Goal: Obtain resource: Download file/media

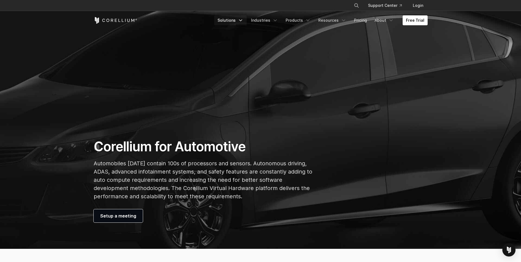
click at [242, 20] on polyline "Navigation Menu" at bounding box center [240, 20] width 3 height 1
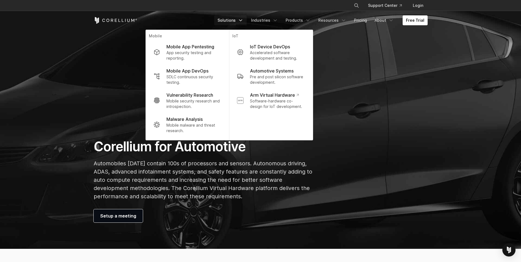
click at [70, 76] on section "Corellium for Automotive Automobiles today contain 100s of processors and senso…" at bounding box center [260, 124] width 521 height 249
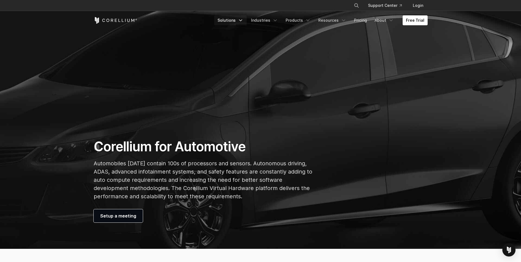
click at [234, 20] on link "Solutions" at bounding box center [230, 20] width 32 height 10
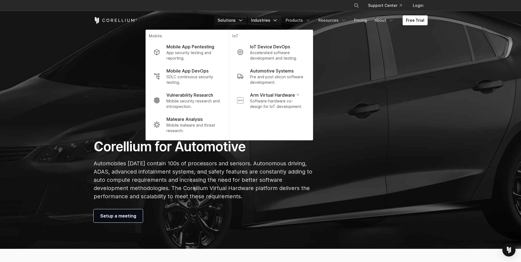
click at [274, 21] on link "Industries" at bounding box center [265, 20] width 34 height 10
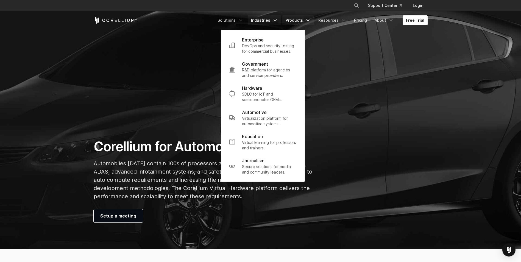
click at [302, 20] on link "Products" at bounding box center [298, 20] width 32 height 10
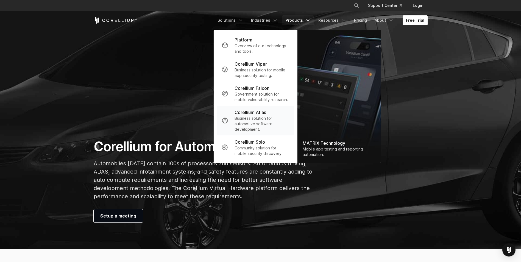
click at [256, 112] on p "Corellium Atlas" at bounding box center [251, 112] width 32 height 7
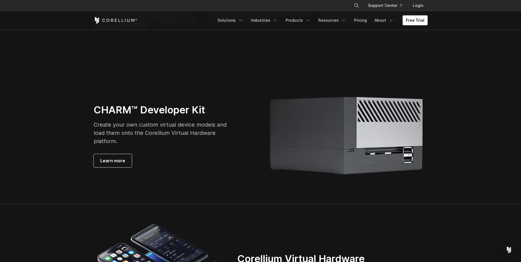
scroll to position [1236, 0]
click at [108, 164] on span "Learn more" at bounding box center [112, 160] width 25 height 7
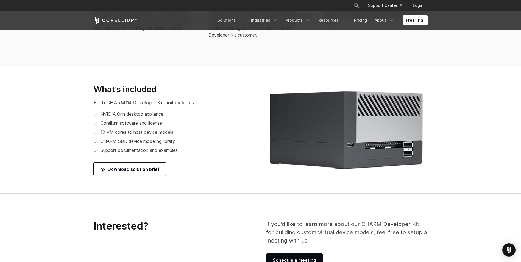
scroll to position [659, 0]
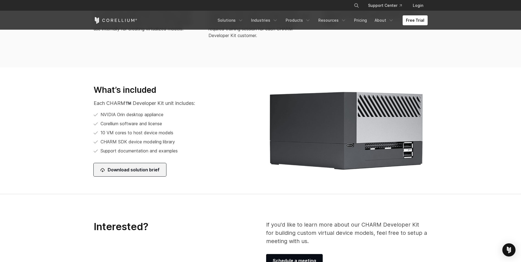
click at [118, 172] on link "Download solution brief" at bounding box center [130, 169] width 73 height 13
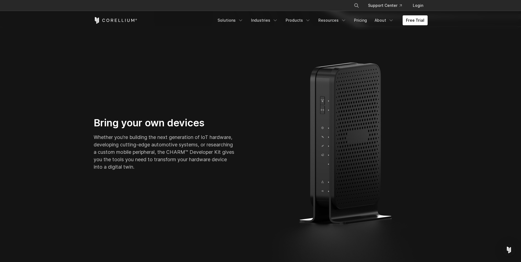
scroll to position [97, 0]
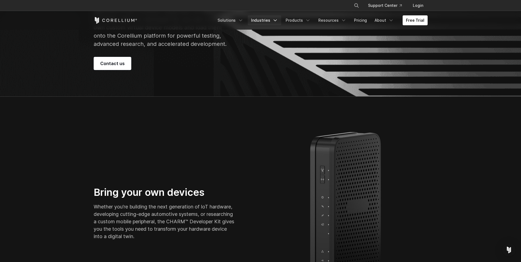
click at [277, 20] on polyline "Navigation Menu" at bounding box center [275, 20] width 3 height 1
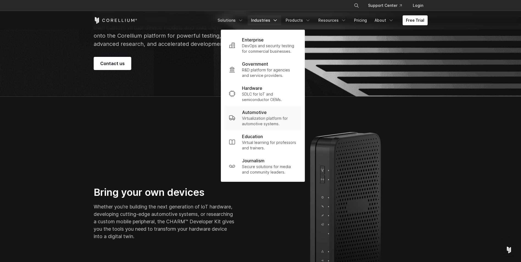
click at [279, 118] on p "Virtualization platform for automotive systems." at bounding box center [269, 121] width 55 height 11
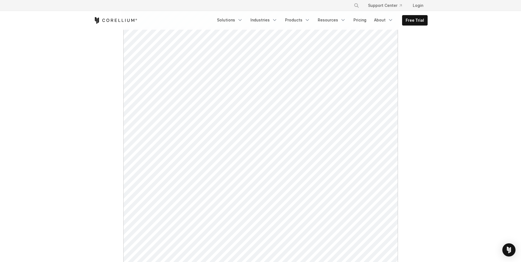
scroll to position [108, 0]
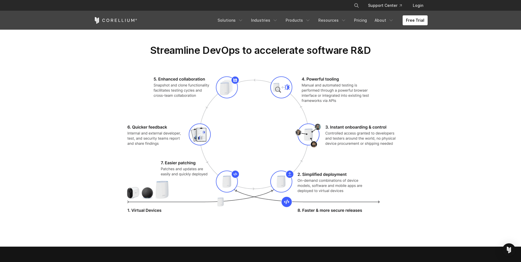
scroll to position [934, 0]
